Goal: Find specific page/section: Find specific page/section

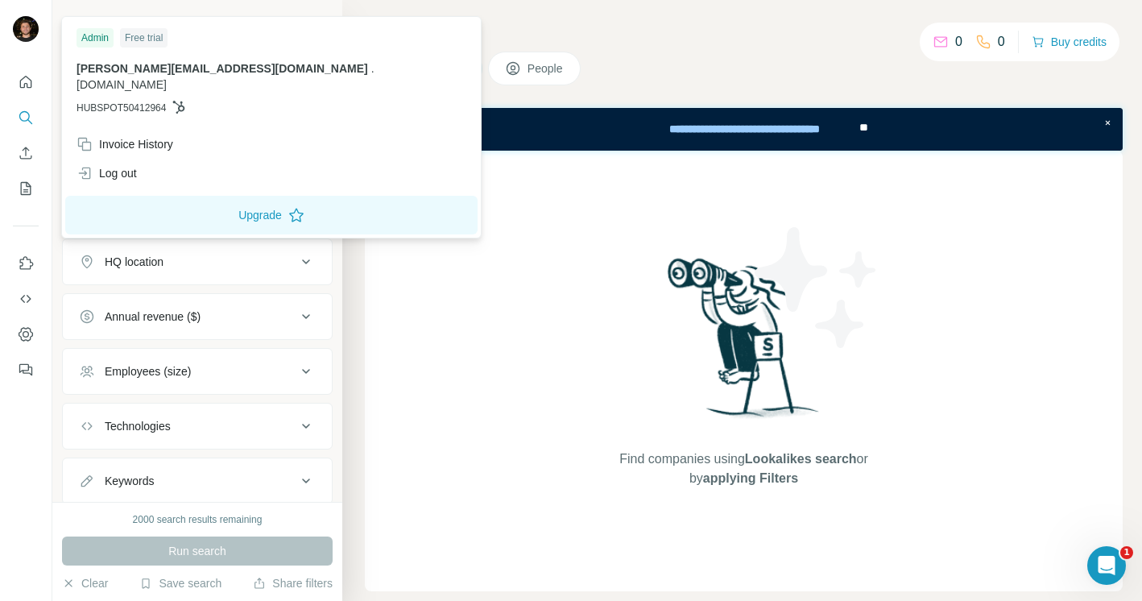
click at [184, 101] on icon at bounding box center [179, 107] width 12 height 13
click at [157, 101] on span "HUBSPOT50412964" at bounding box center [120, 108] width 89 height 14
click at [155, 101] on span "HUBSPOT50412964" at bounding box center [120, 108] width 89 height 14
drag, startPoint x: 167, startPoint y: 91, endPoint x: 80, endPoint y: 90, distance: 87.8
click at [80, 101] on span "HUBSPOT50412964" at bounding box center [120, 108] width 89 height 14
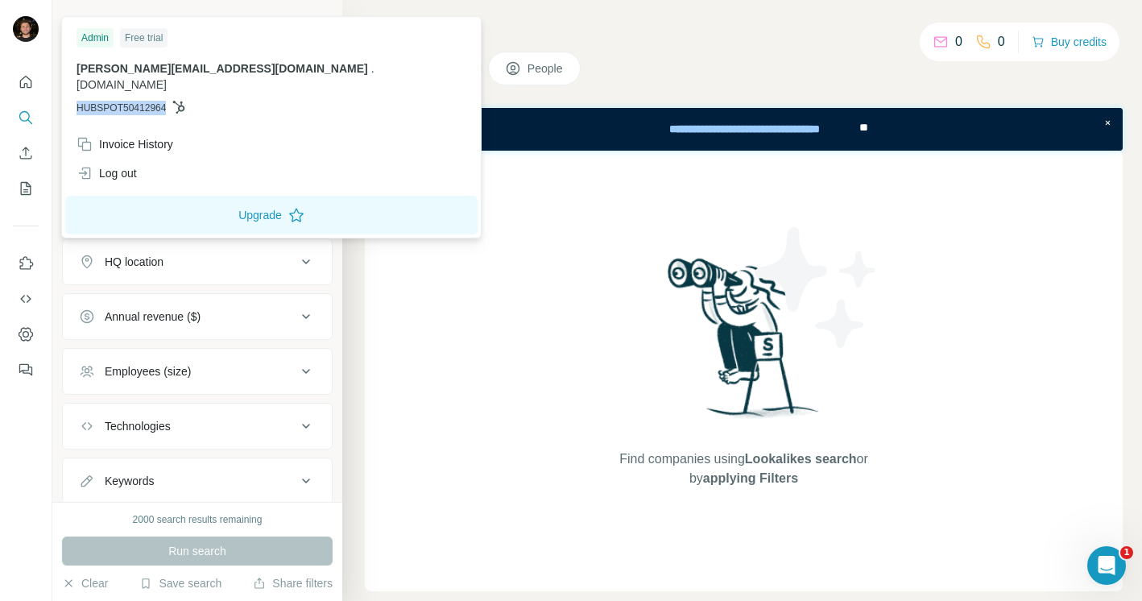
click at [80, 101] on span "HUBSPOT50412964" at bounding box center [120, 108] width 89 height 14
drag, startPoint x: 77, startPoint y: 90, endPoint x: 170, endPoint y: 96, distance: 92.8
click at [170, 101] on p "HUBSPOT50412964" at bounding box center [271, 108] width 390 height 14
click at [160, 101] on span "HUBSPOT50412964" at bounding box center [120, 108] width 89 height 14
drag, startPoint x: 162, startPoint y: 94, endPoint x: 76, endPoint y: 91, distance: 85.4
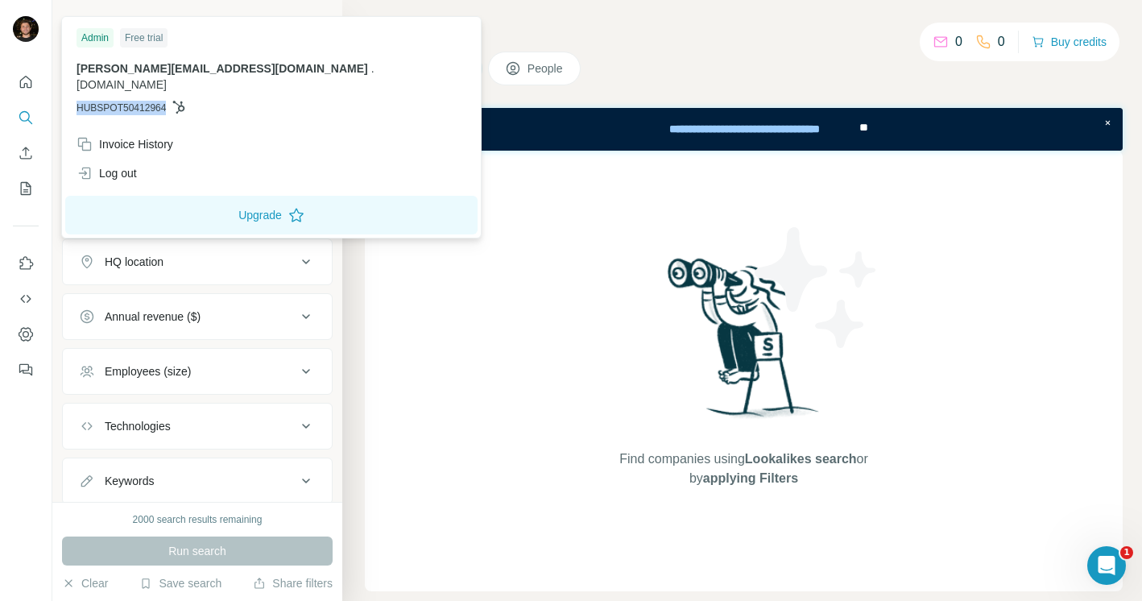
click at [76, 101] on p "HUBSPOT50412964" at bounding box center [271, 108] width 390 height 14
click at [100, 101] on span "HUBSPOT50412964" at bounding box center [120, 108] width 89 height 14
drag, startPoint x: 80, startPoint y: 93, endPoint x: 196, endPoint y: 95, distance: 115.9
click at [196, 101] on p "HUBSPOT50412964" at bounding box center [271, 108] width 390 height 14
click at [155, 101] on span "HUBSPOT50412964" at bounding box center [120, 108] width 89 height 14
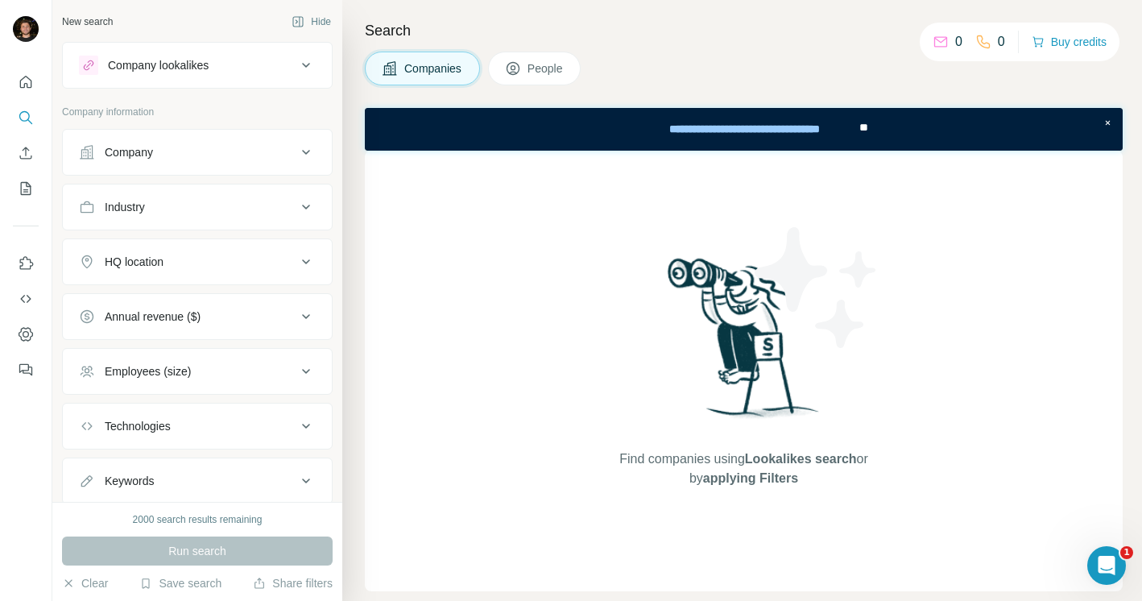
click at [708, 66] on div "Companies People" at bounding box center [744, 69] width 758 height 34
click at [21, 77] on icon "Quick start" at bounding box center [26, 82] width 16 height 16
